Goal: Task Accomplishment & Management: Use online tool/utility

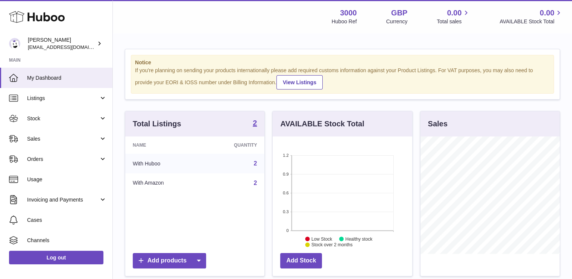
scroll to position [117, 140]
click at [99, 138] on link "Sales" at bounding box center [56, 139] width 112 height 20
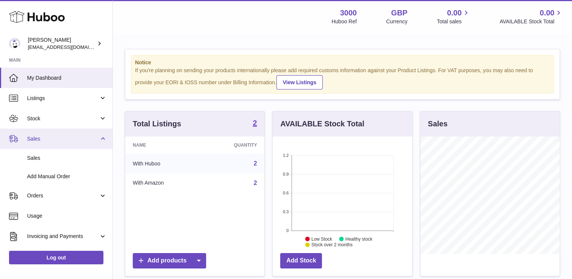
click at [99, 138] on link "Sales" at bounding box center [56, 139] width 112 height 20
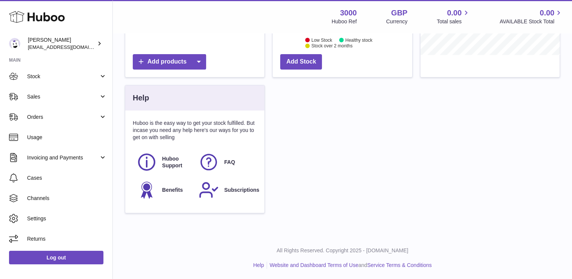
scroll to position [0, 0]
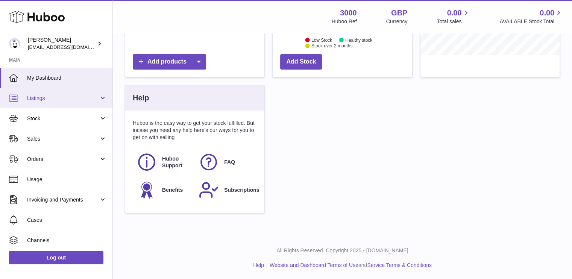
click at [97, 98] on link "Listings" at bounding box center [56, 98] width 112 height 20
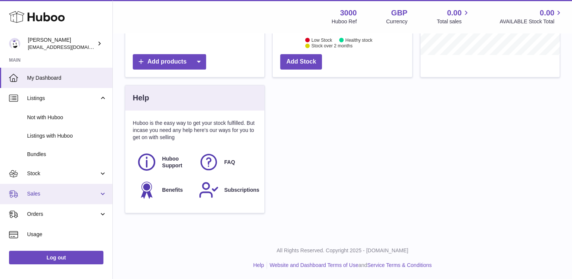
click at [100, 194] on link "Sales" at bounding box center [56, 194] width 112 height 20
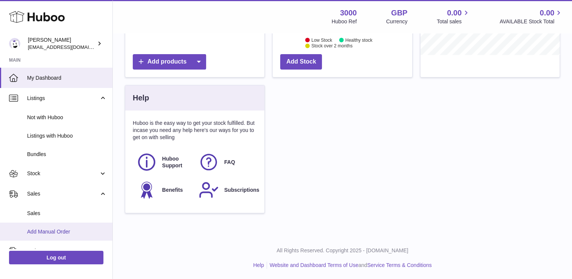
click at [64, 225] on link "Add Manual Order" at bounding box center [56, 232] width 112 height 18
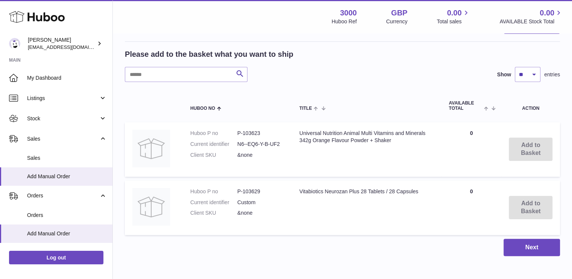
scroll to position [134, 0]
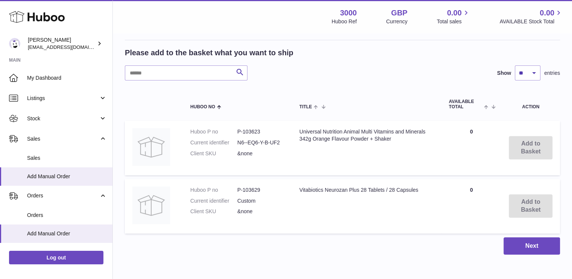
click at [527, 146] on td "Add to Basket" at bounding box center [530, 148] width 59 height 55
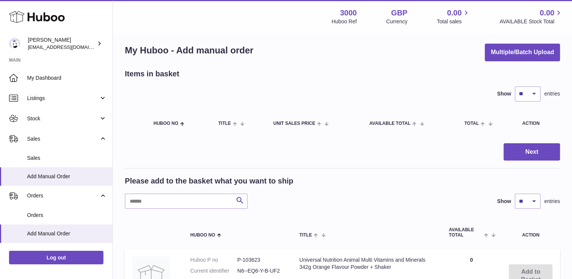
scroll to position [0, 0]
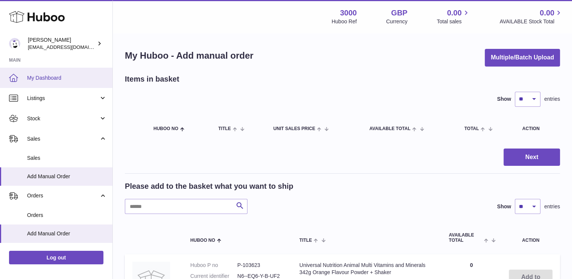
click at [70, 80] on span "My Dashboard" at bounding box center [67, 77] width 80 height 7
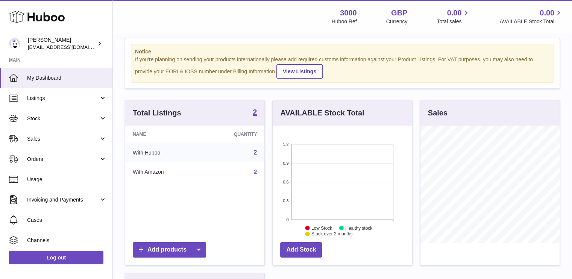
scroll to position [8, 0]
